Goal: Information Seeking & Learning: Compare options

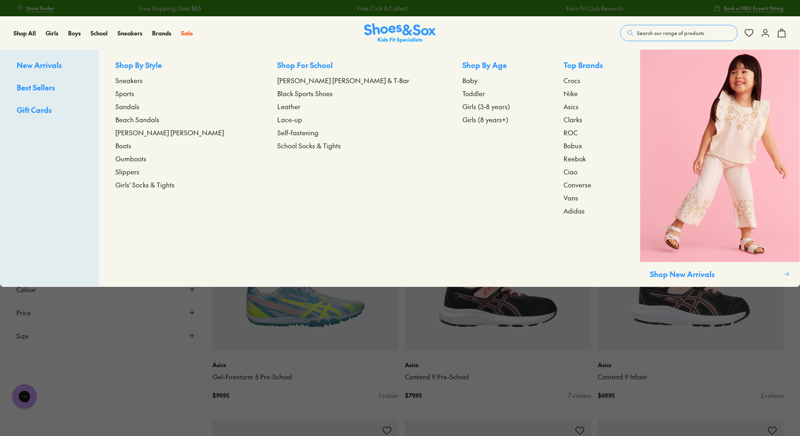
click at [302, 80] on span "[PERSON_NAME] [PERSON_NAME] & T-Bar" at bounding box center [343, 80] width 132 height 10
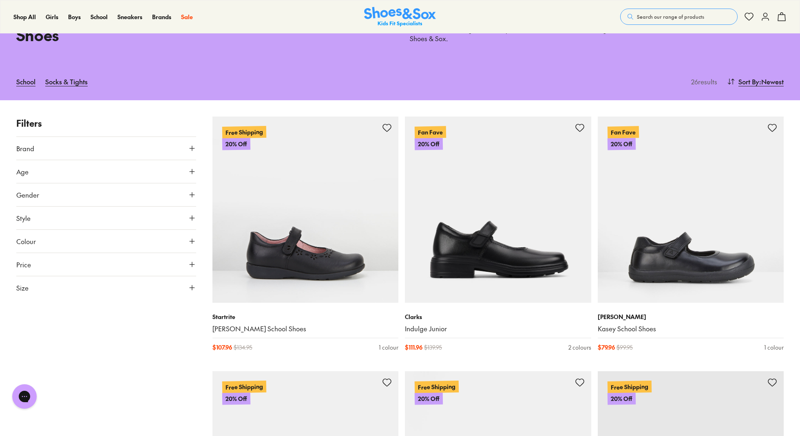
scroll to position [75, 0]
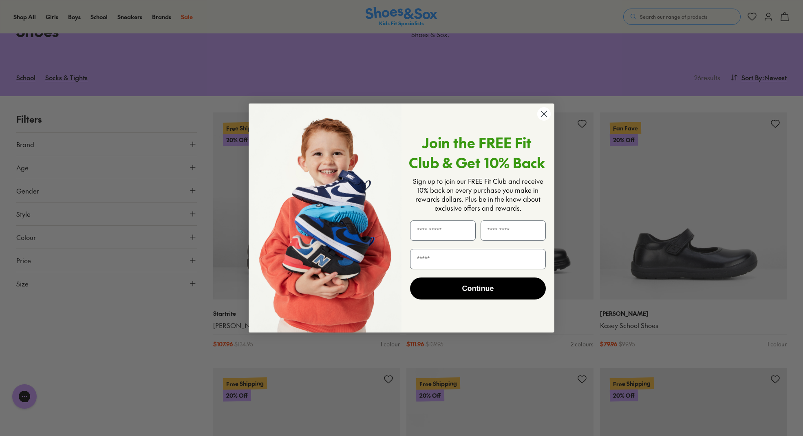
click at [546, 112] on circle "Close dialog" at bounding box center [543, 113] width 13 height 13
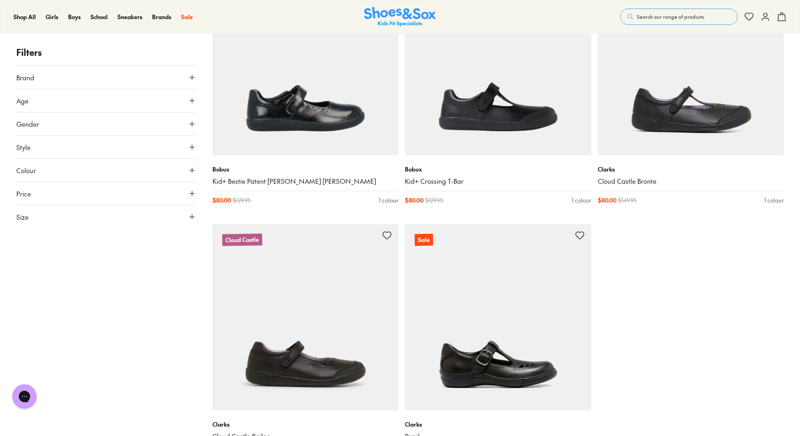
scroll to position [2051, 0]
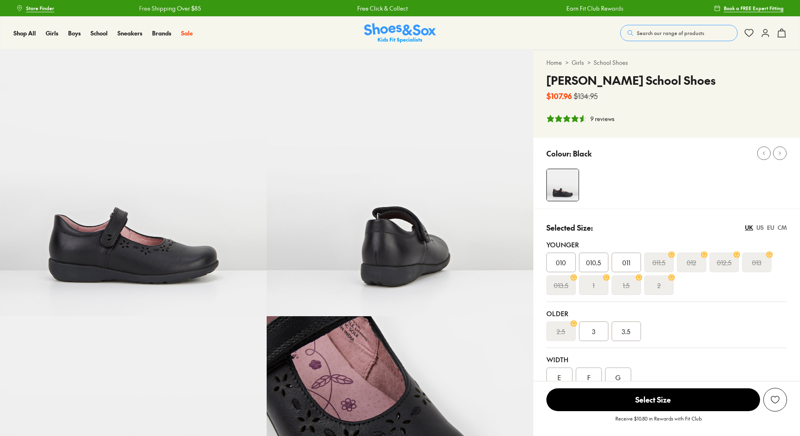
select select "*"
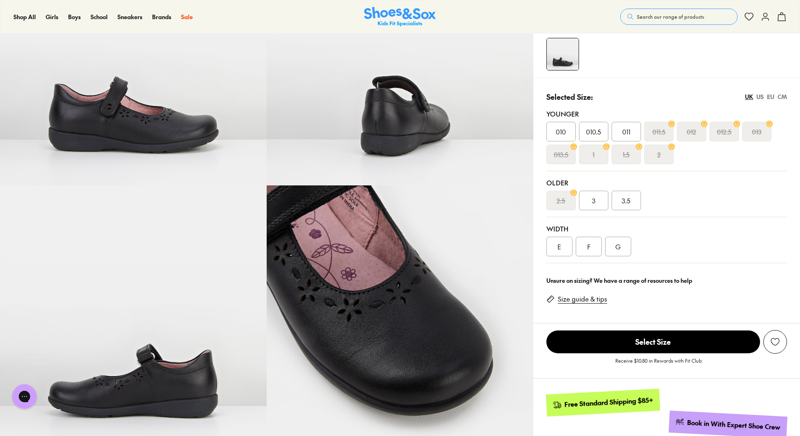
scroll to position [131, 0]
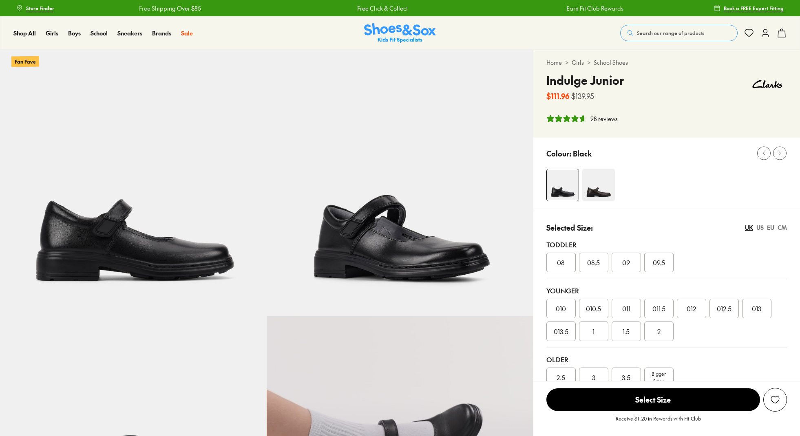
select select "*"
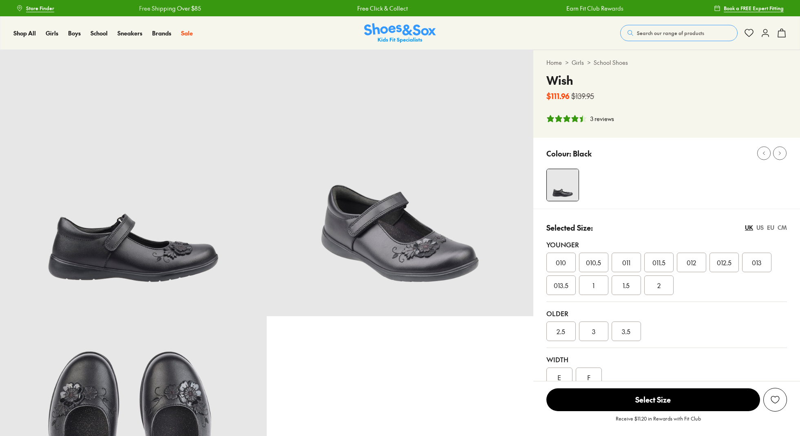
select select "*"
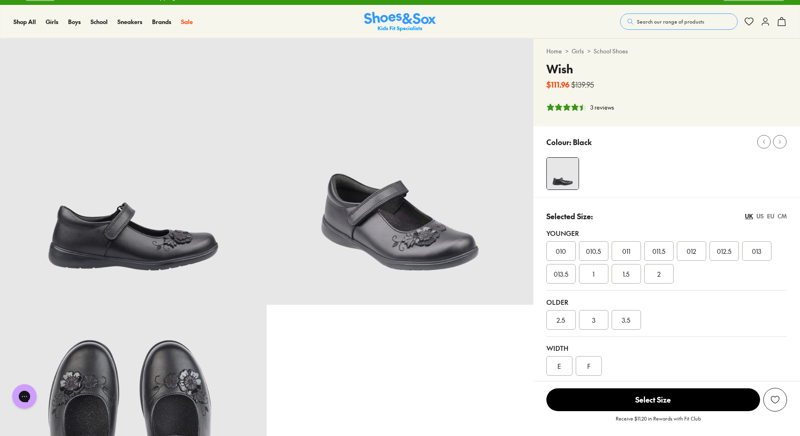
scroll to position [12, 0]
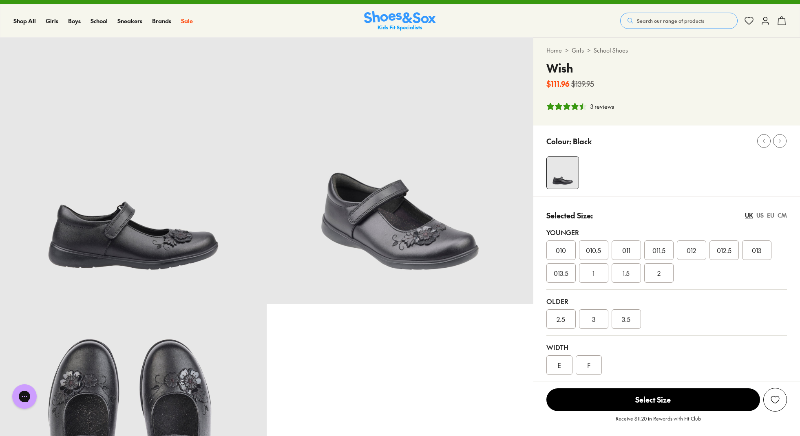
click at [609, 108] on div "3 reviews" at bounding box center [602, 106] width 24 height 9
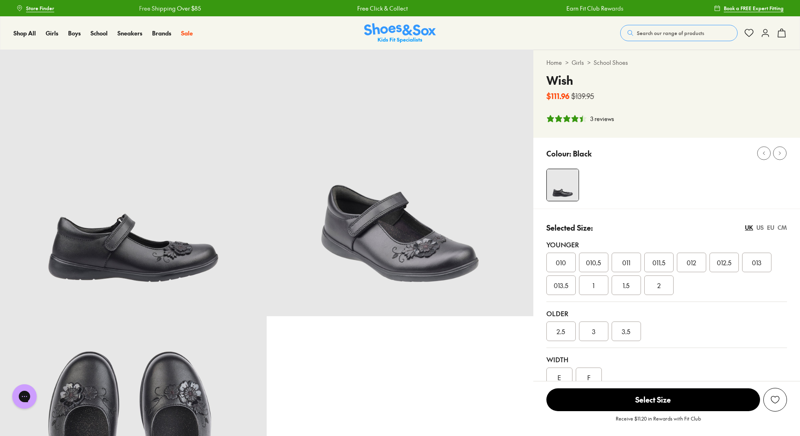
scroll to position [0, 0]
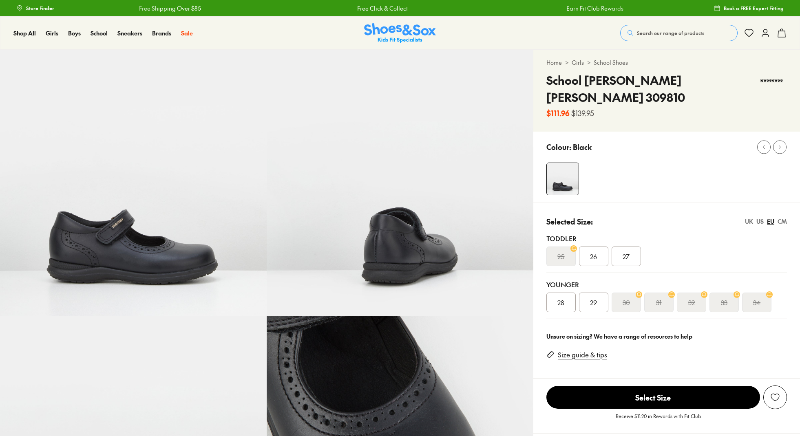
select select "*"
